Goal: Obtain resource: Download file/media

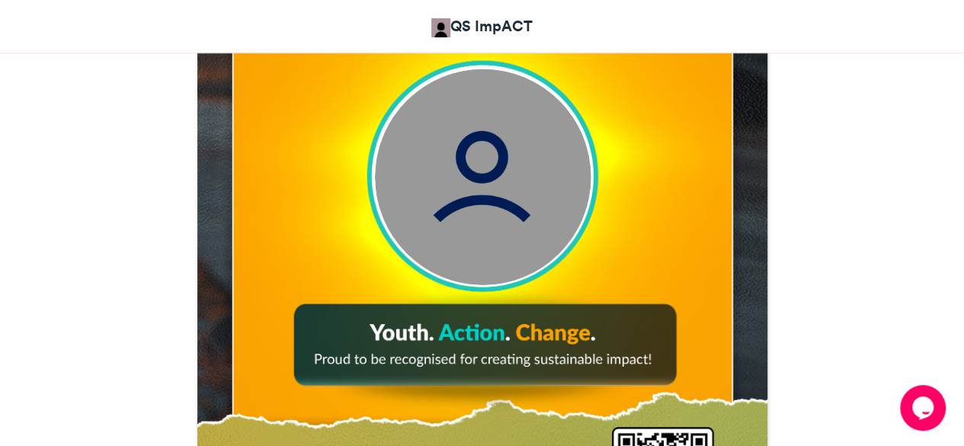
scroll to position [642, 0]
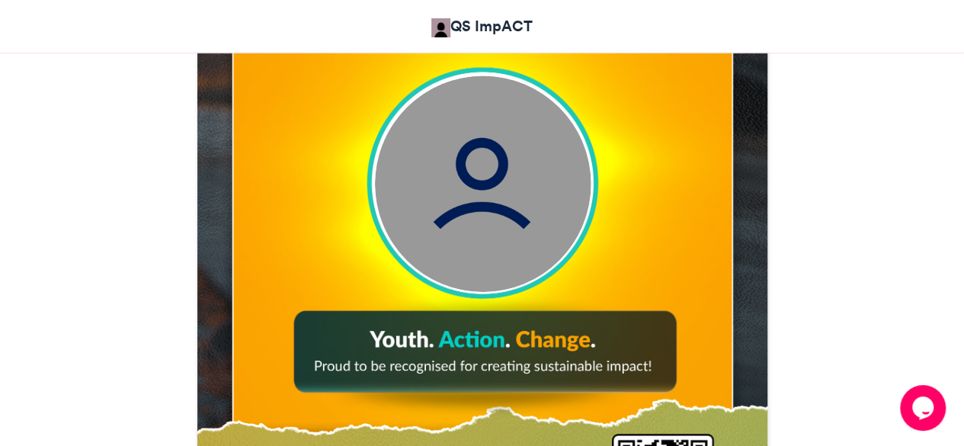
click at [478, 220] on img at bounding box center [482, 183] width 216 height 216
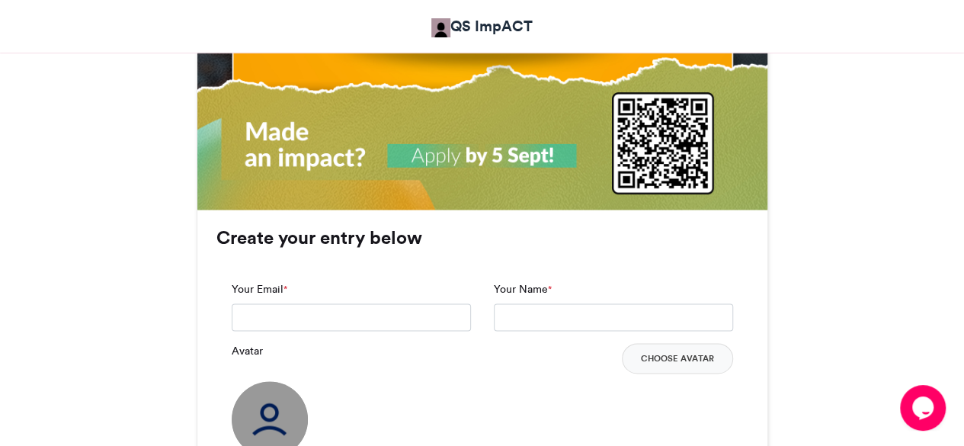
scroll to position [986, 0]
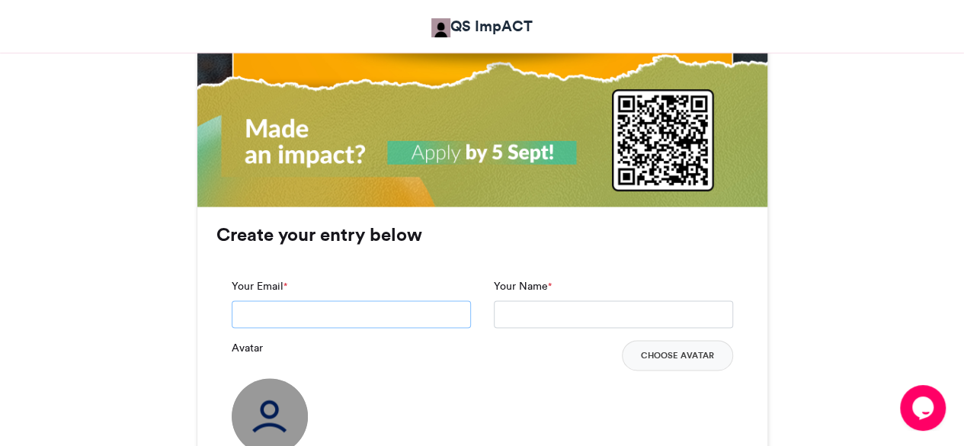
click at [300, 321] on input "Your Email *" at bounding box center [351, 313] width 239 height 27
type input "**********"
click at [573, 310] on input "Your Name *" at bounding box center [613, 313] width 239 height 27
type input "**********"
click at [293, 405] on img at bounding box center [270, 416] width 76 height 76
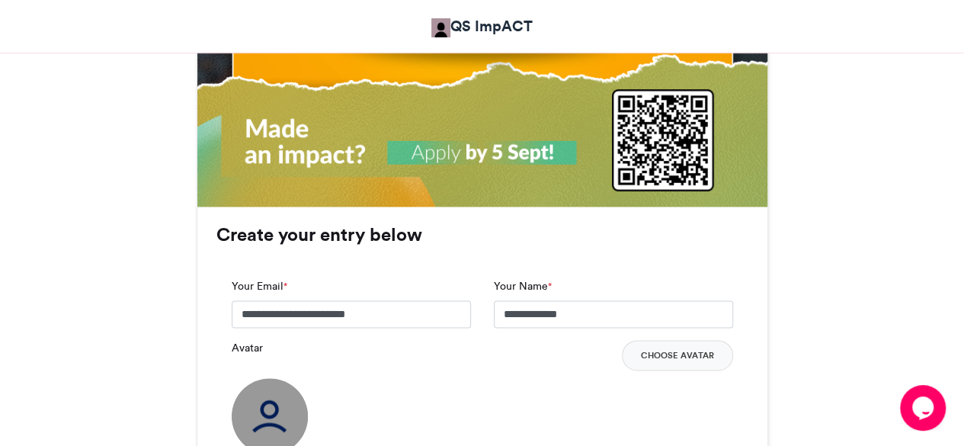
click at [293, 405] on img at bounding box center [270, 416] width 76 height 76
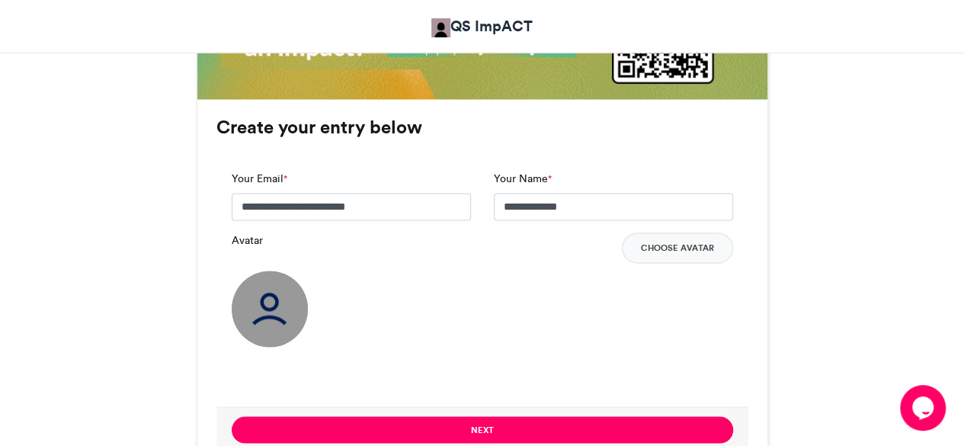
scroll to position [1105, 0]
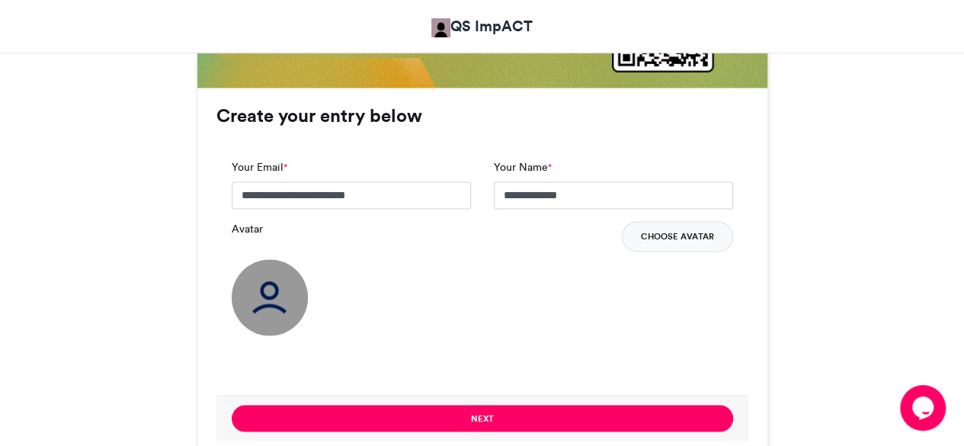
click at [666, 238] on button "Choose Avatar" at bounding box center [677, 236] width 111 height 30
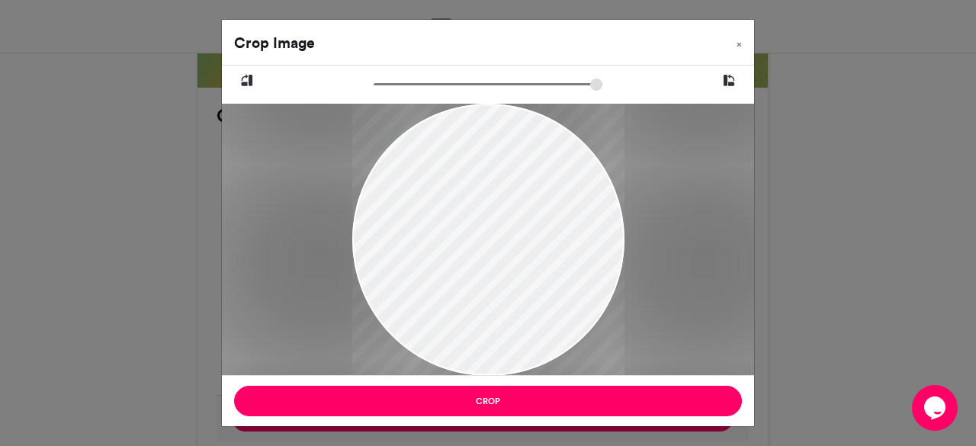
drag, startPoint x: 521, startPoint y: 268, endPoint x: 479, endPoint y: 334, distance: 78.9
click at [479, 334] on div at bounding box center [488, 278] width 272 height 350
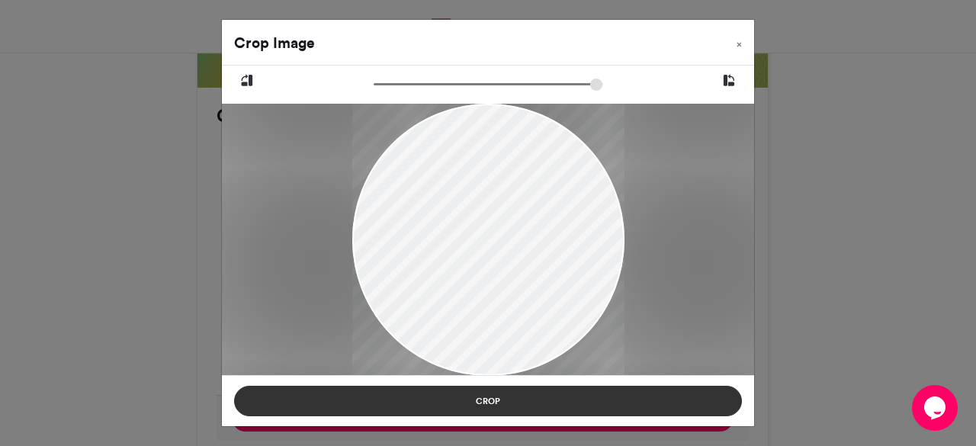
click at [416, 392] on button "Crop" at bounding box center [488, 401] width 508 height 30
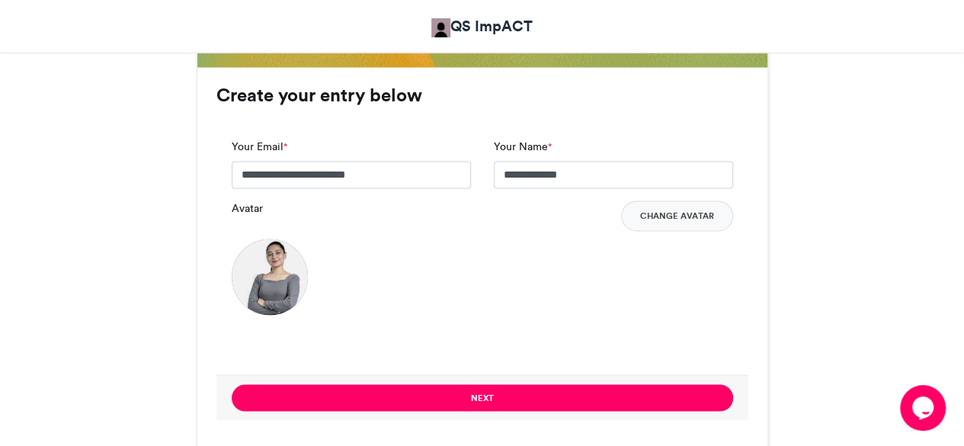
scroll to position [1128, 0]
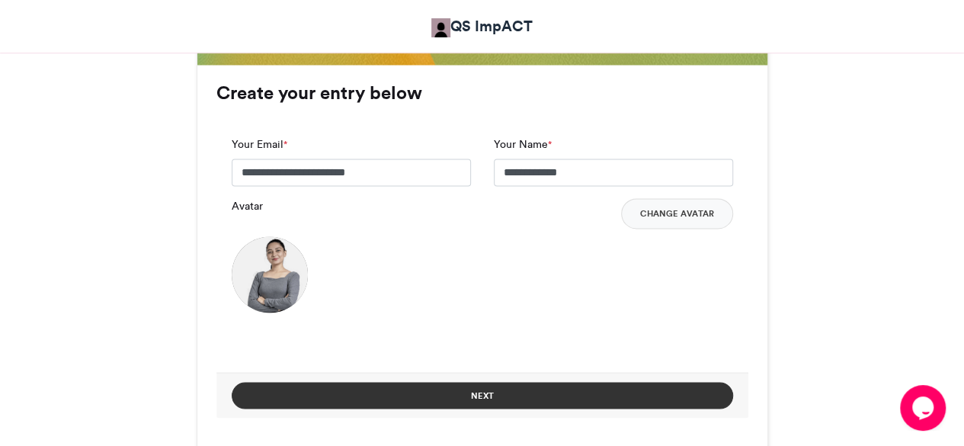
click at [492, 397] on button "Next" at bounding box center [483, 395] width 502 height 27
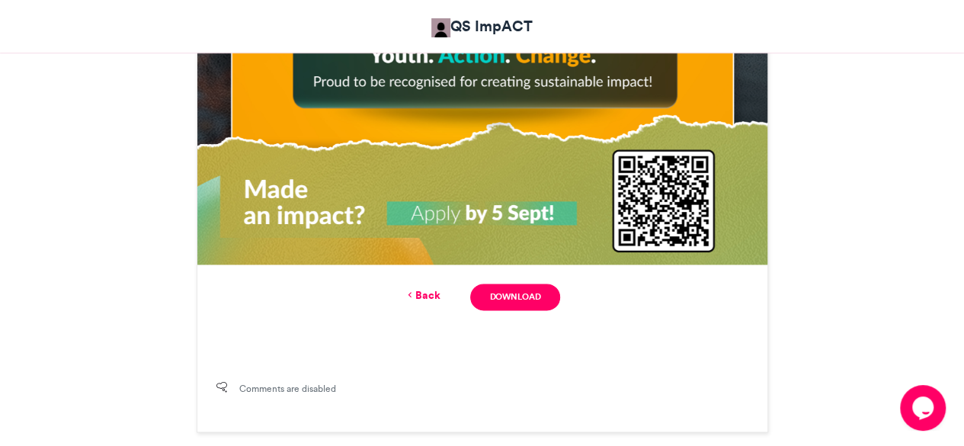
scroll to position [932, 0]
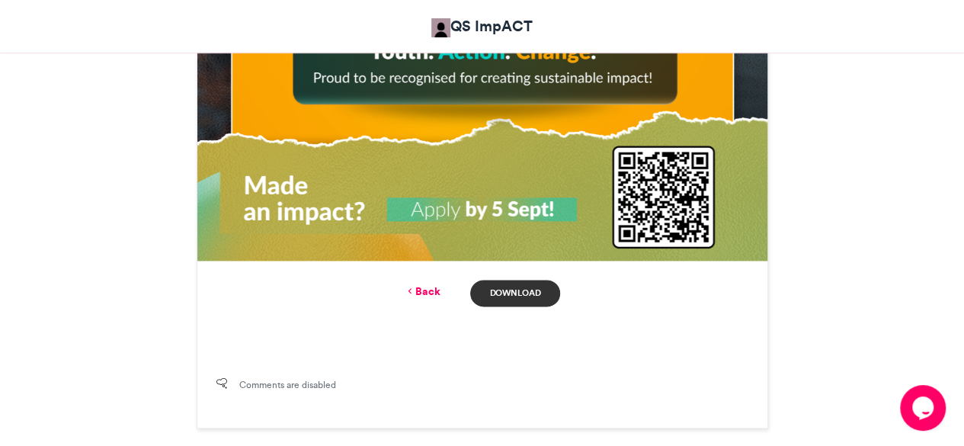
click at [537, 287] on link "Download" at bounding box center [514, 293] width 89 height 27
